Goal: Information Seeking & Learning: Find specific fact

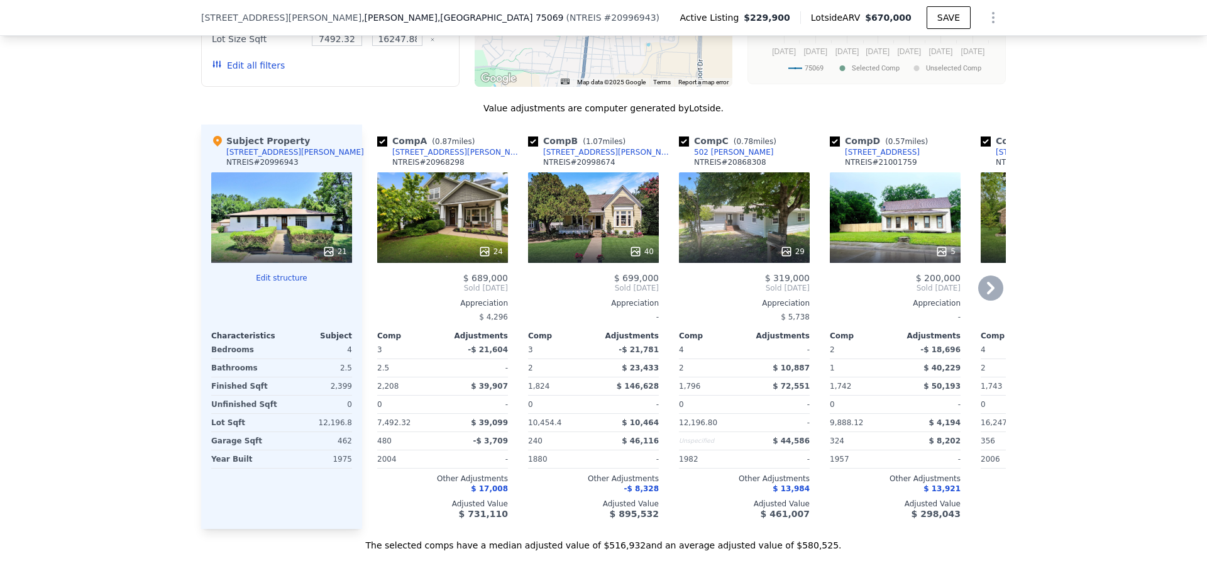
click at [379, 139] on input "checkbox" at bounding box center [382, 141] width 10 height 10
checkbox input "false"
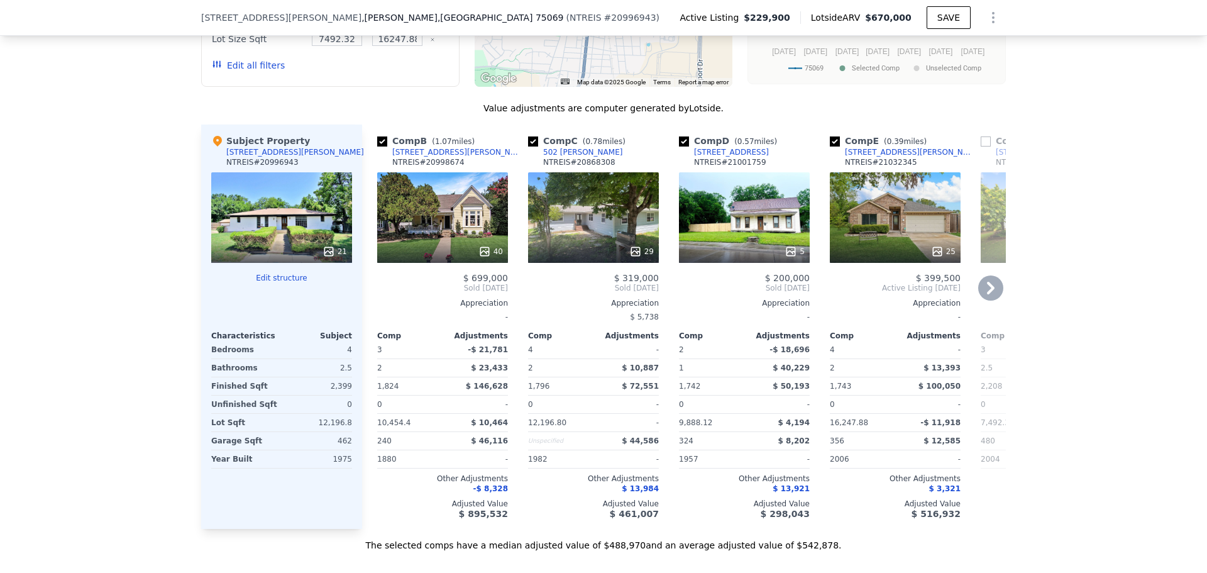
click at [379, 139] on input "checkbox" at bounding box center [382, 141] width 10 height 10
checkbox input "false"
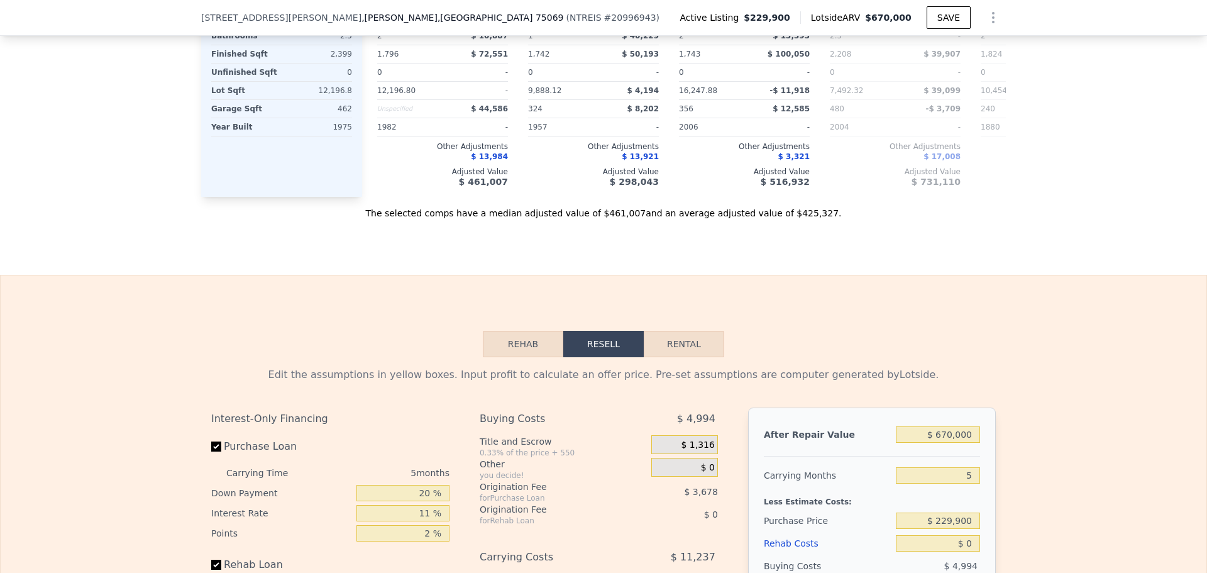
scroll to position [1571, 0]
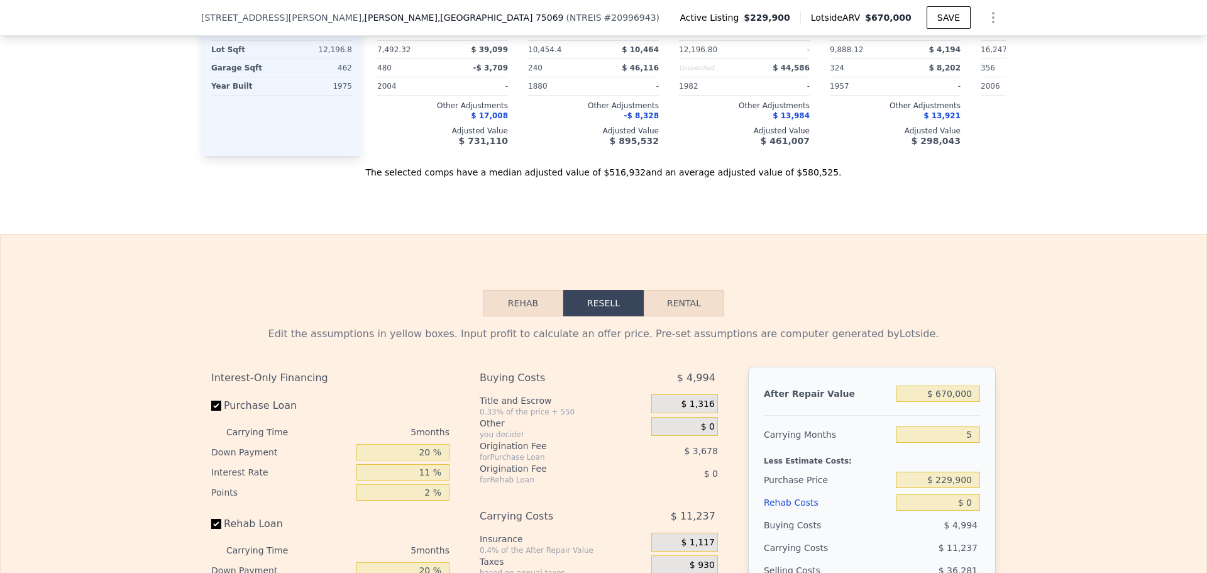
scroll to position [1441, 0]
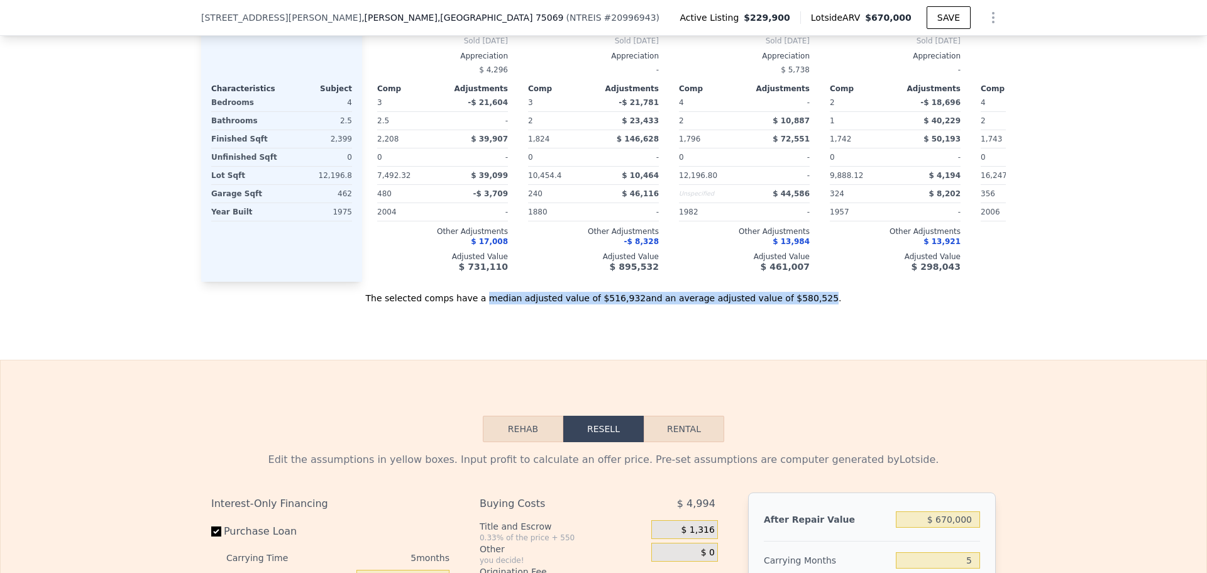
drag, startPoint x: 792, startPoint y: 306, endPoint x: 505, endPoint y: 305, distance: 286.6
click at [505, 304] on div "The selected comps have a median adjusted value of $516,932 and an average adju…" at bounding box center [603, 293] width 804 height 23
copy div "median adjusted value of $516,932 and an average adjusted value of $580,525"
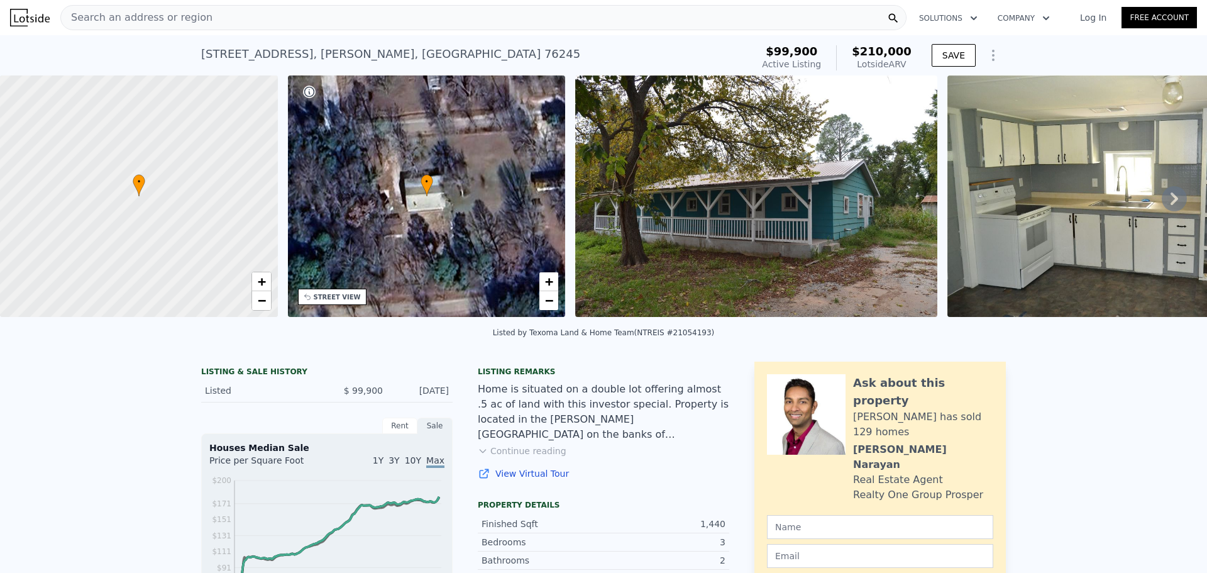
click at [233, 14] on div "Search an address or region" at bounding box center [483, 17] width 846 height 25
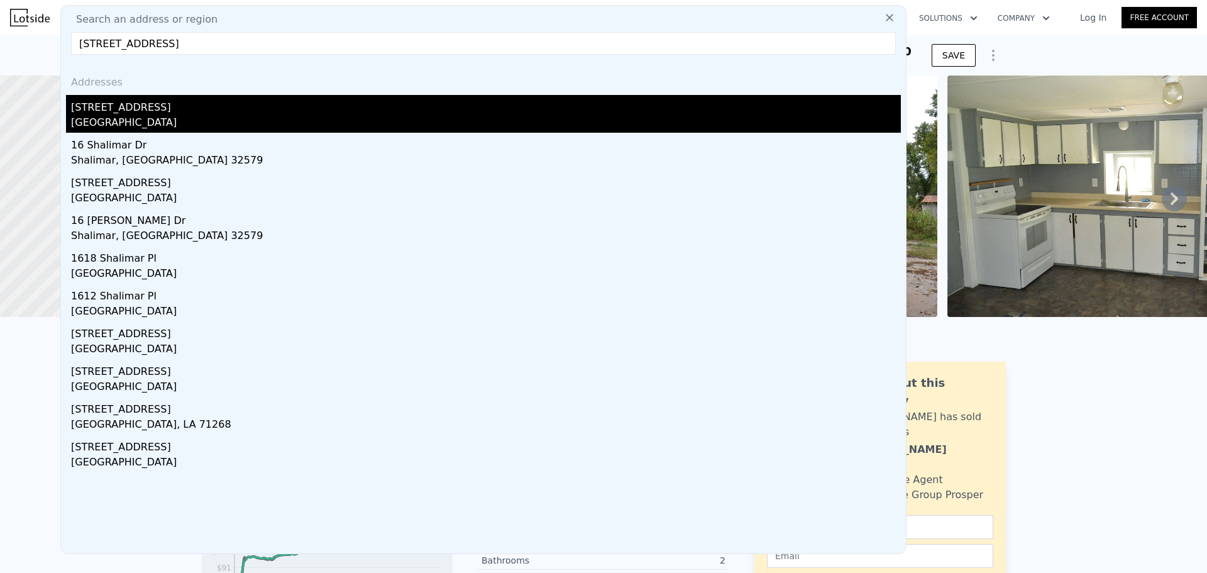
type input "[STREET_ADDRESS]"
click at [181, 124] on div "New Orleans, LA 70126" at bounding box center [486, 124] width 830 height 18
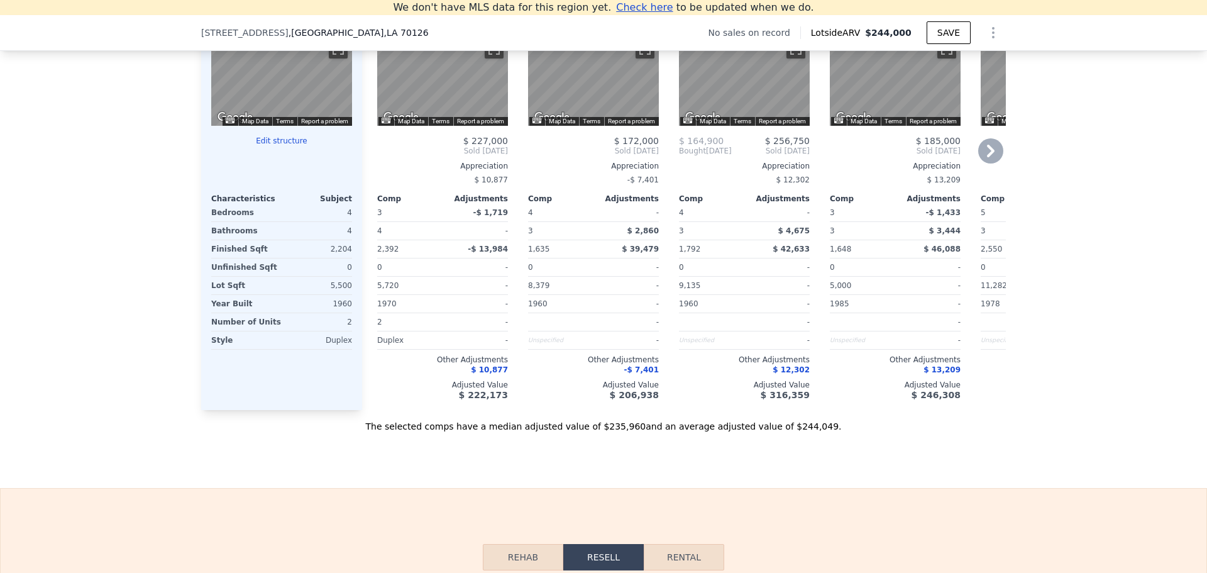
scroll to position [1305, 0]
